Goal: Navigation & Orientation: Go to known website

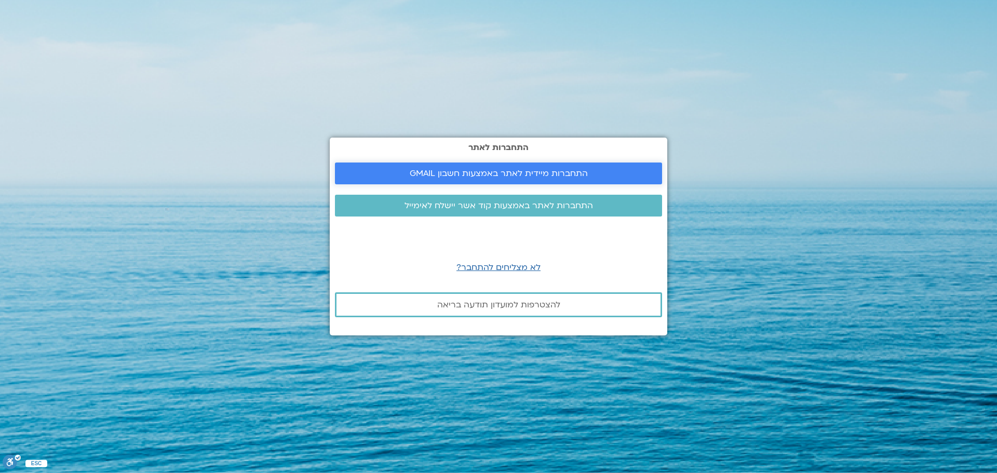
click at [498, 167] on link "התחברות מיידית לאתר באמצעות חשבון GMAIL" at bounding box center [498, 174] width 327 height 22
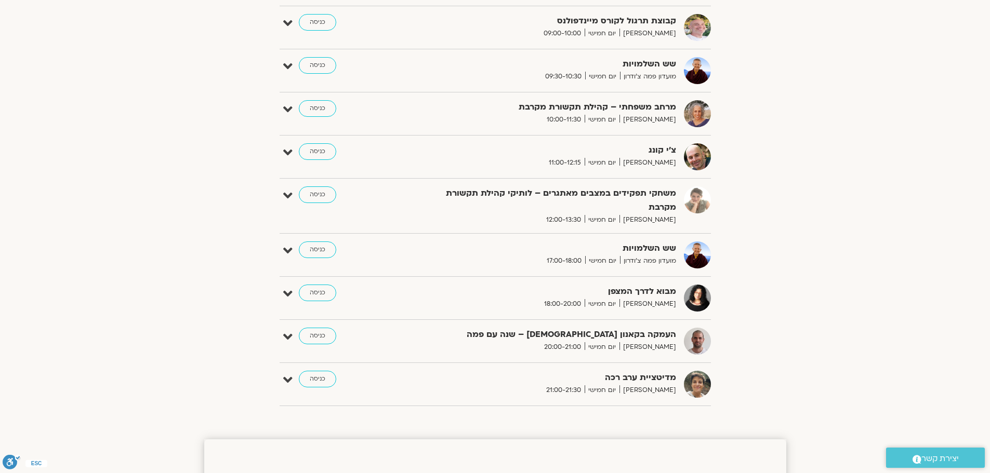
scroll to position [468, 0]
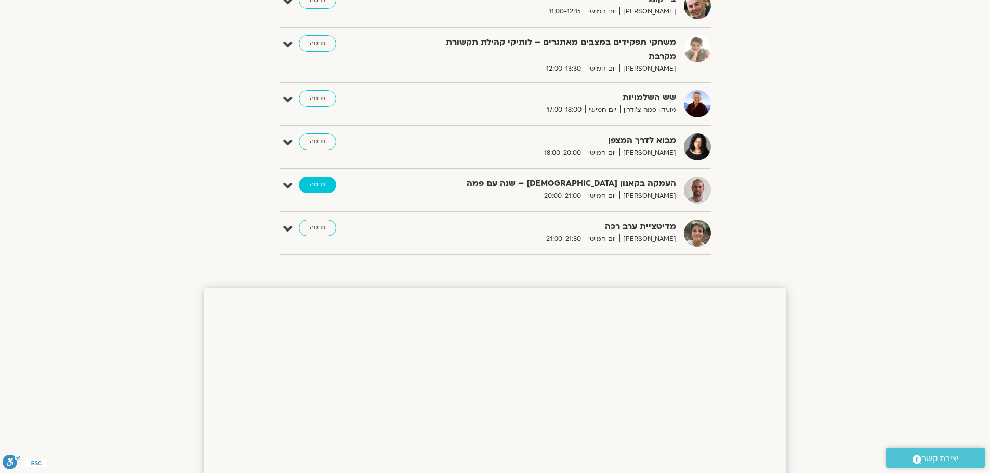
click at [330, 184] on link "כניסה" at bounding box center [317, 185] width 37 height 17
